Goal: Ask a question

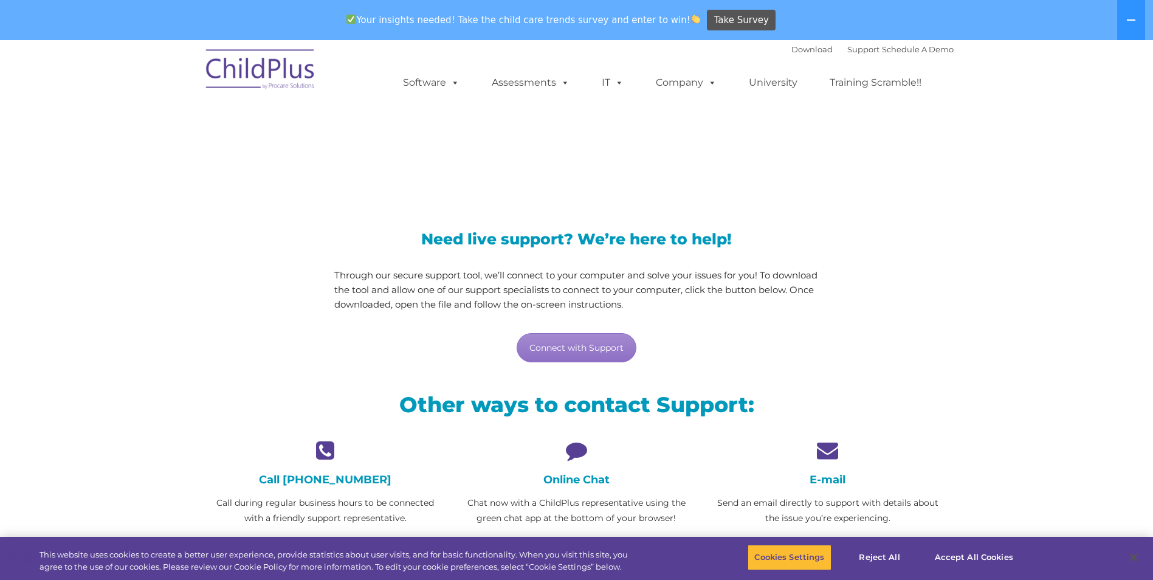
click at [573, 449] on icon at bounding box center [576, 450] width 233 height 21
click at [581, 507] on p "Chat now with a ChildPlus representative using the green chat app at the bottom…" at bounding box center [576, 510] width 233 height 30
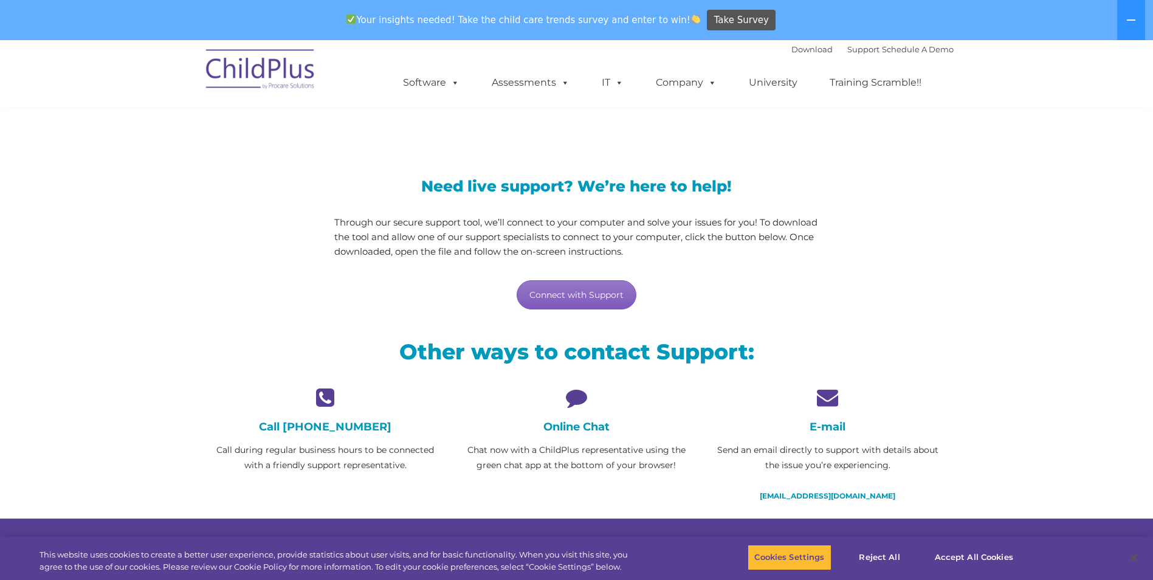
scroll to position [52, 0]
click at [976, 554] on button "Accept All Cookies" at bounding box center [974, 558] width 92 height 26
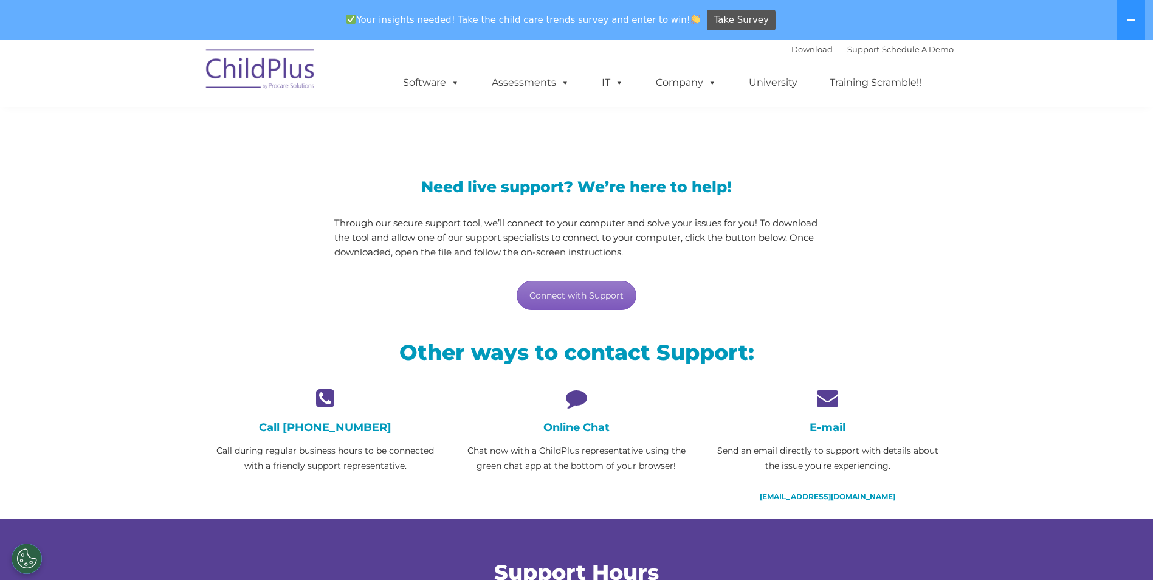
click at [582, 297] on link "Connect with Support" at bounding box center [577, 295] width 120 height 29
click at [1089, 139] on div "LiveSupport with SplashTop" at bounding box center [576, 86] width 1153 height 112
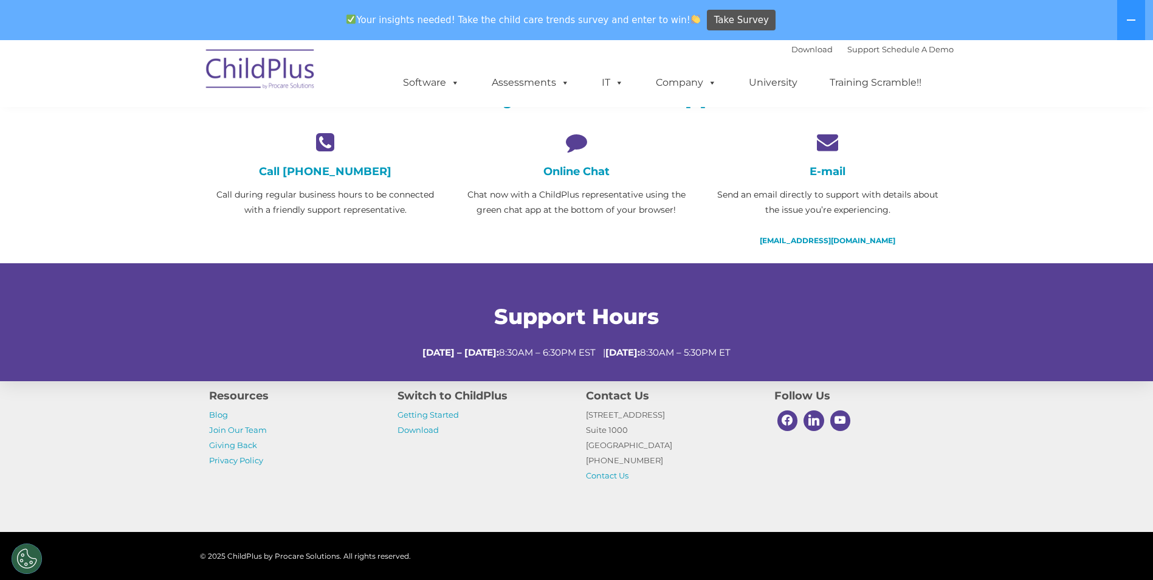
scroll to position [369, 0]
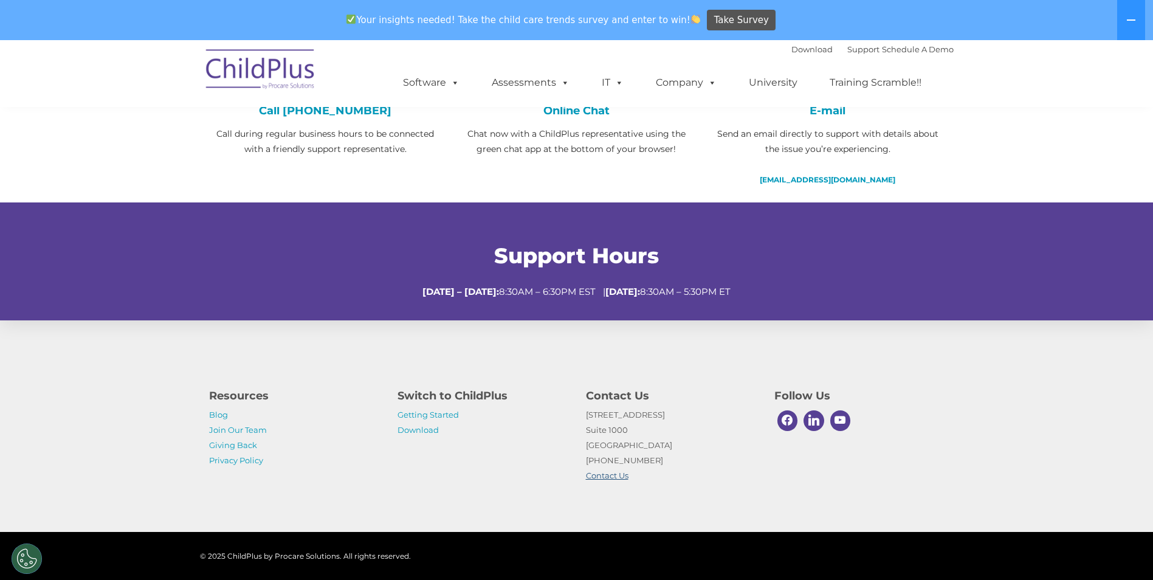
click at [615, 477] on link "Contact Us" at bounding box center [607, 476] width 43 height 10
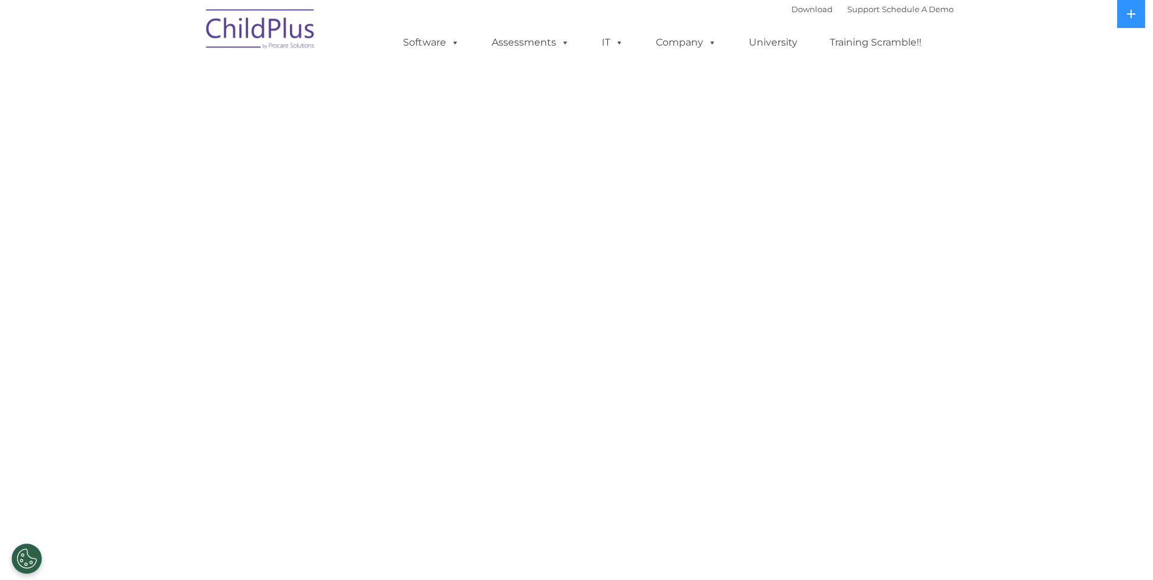
select select "MEDIUM"
